Goal: Task Accomplishment & Management: Use online tool/utility

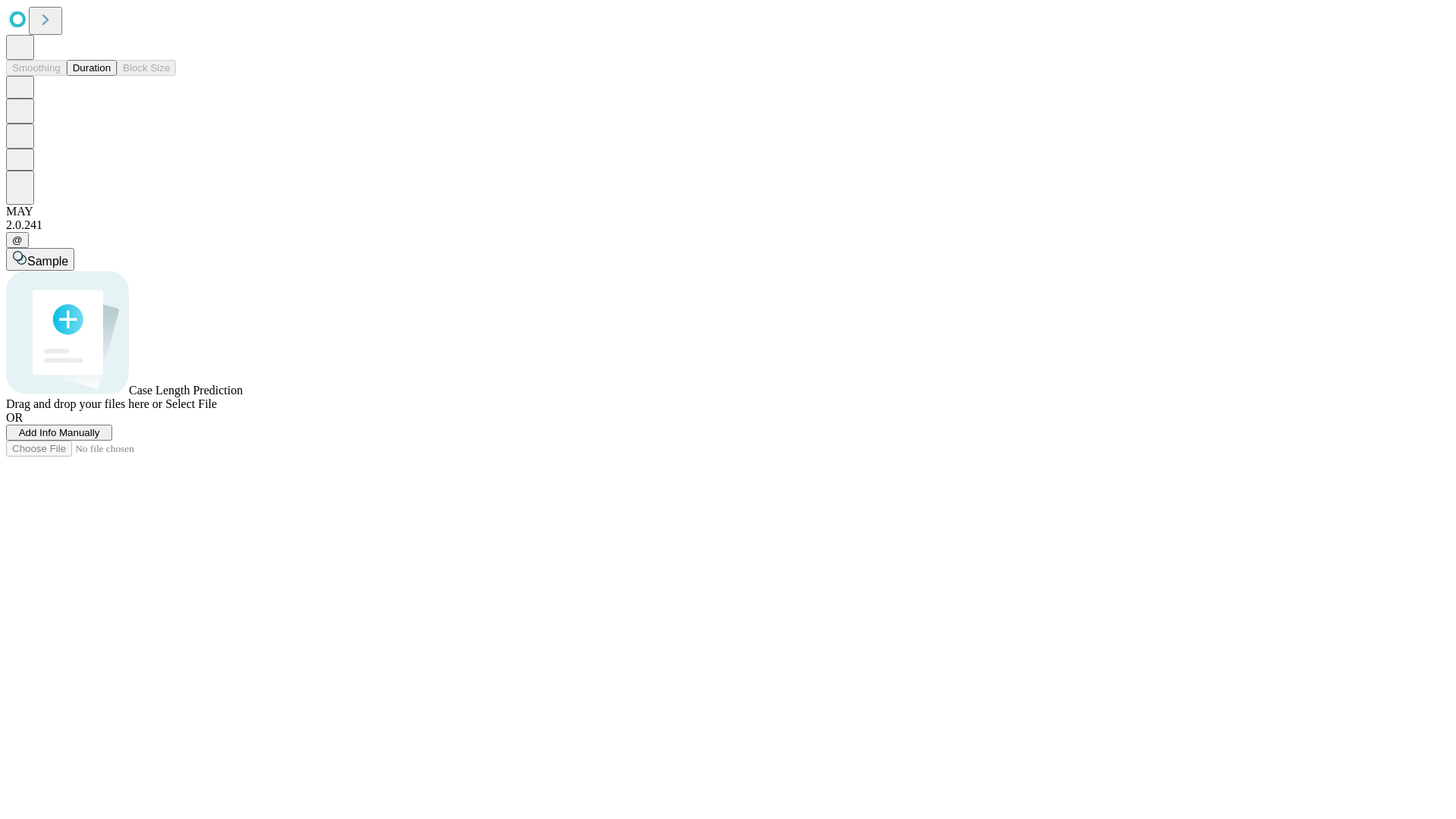
click at [110, 76] on button "Duration" at bounding box center [92, 67] width 50 height 16
click at [100, 438] on span "Add Info Manually" at bounding box center [60, 433] width 81 height 11
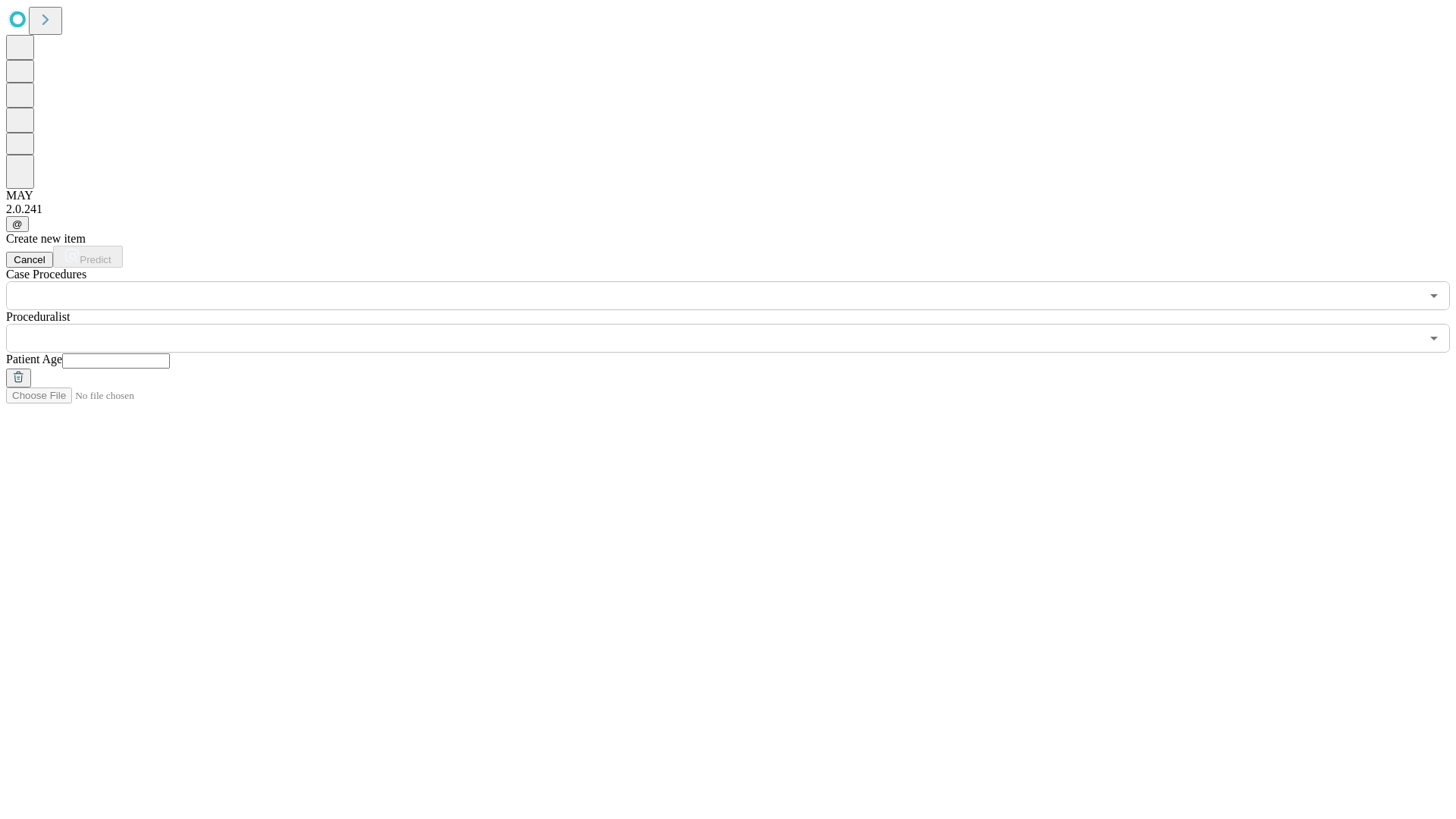
click at [170, 354] on input "text" at bounding box center [116, 361] width 108 height 16
type input "**"
click at [739, 324] on input "text" at bounding box center [713, 337] width 1415 height 28
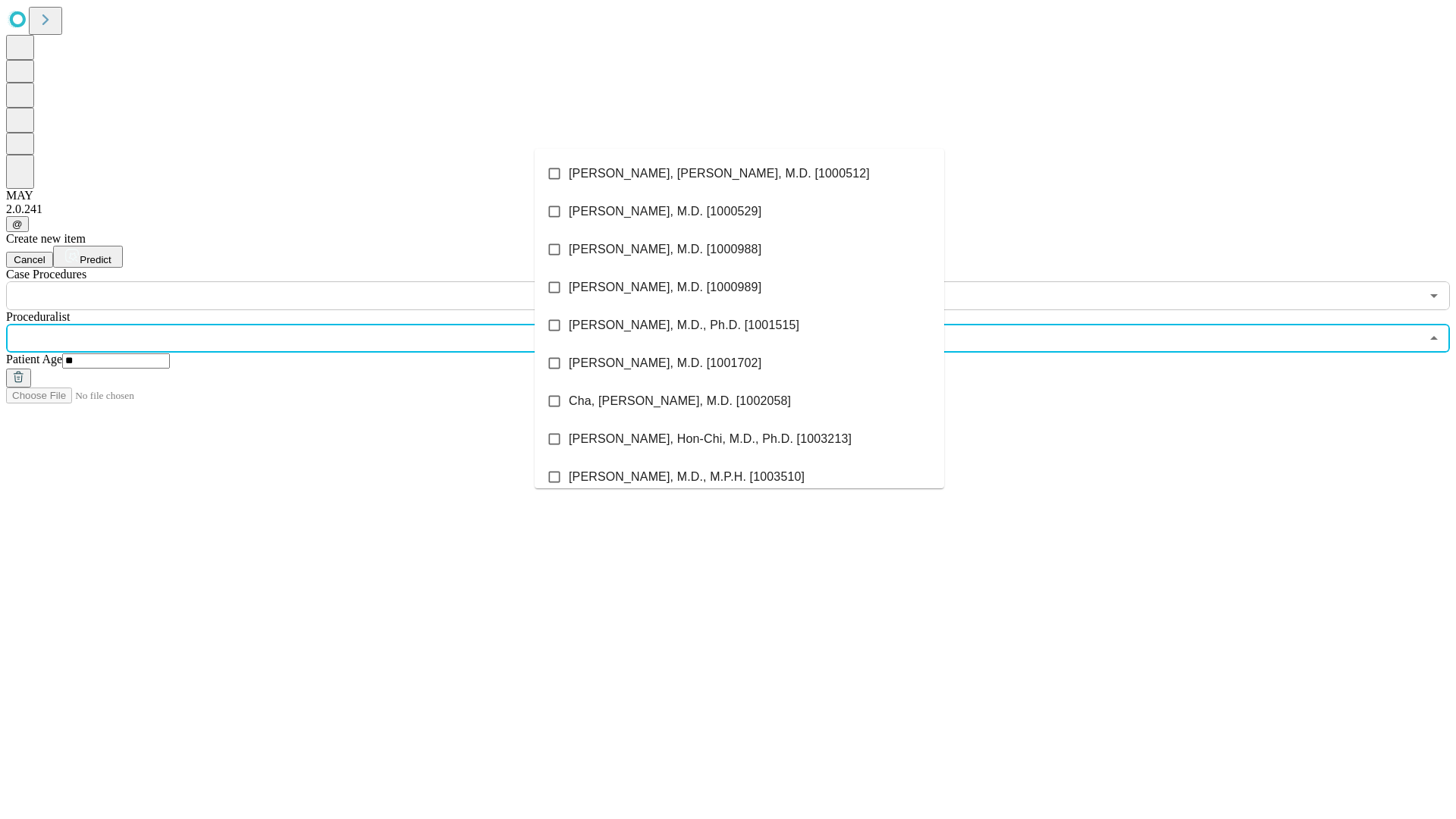
click at [740, 174] on li "[PERSON_NAME], [PERSON_NAME], M.D. [1000512]" at bounding box center [740, 173] width 410 height 38
click at [319, 281] on input "text" at bounding box center [713, 295] width 1415 height 28
